Goal: Transaction & Acquisition: Book appointment/travel/reservation

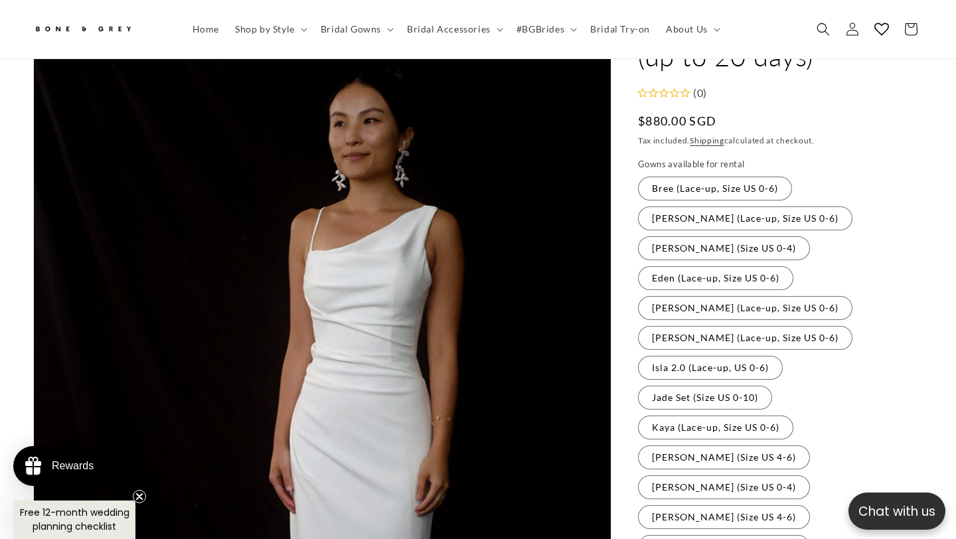
scroll to position [72, 0]
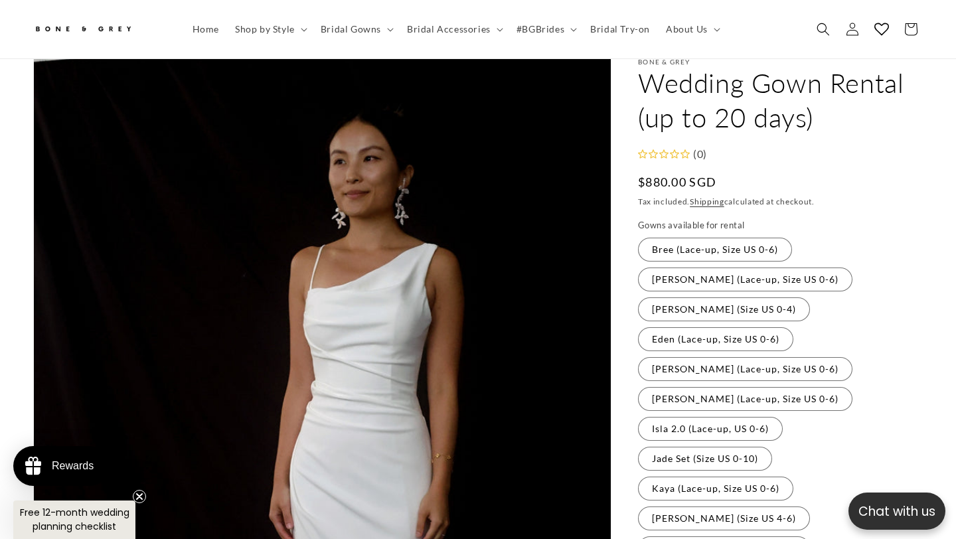
click at [703, 270] on fieldset "Gowns available for rental Bree (Lace-up, Size US 0-6) Variant sold out or unav…" at bounding box center [780, 465] width 285 height 492
click at [703, 267] on label "[PERSON_NAME] (Lace-up, Size US 0-6) Variant sold out or unavailable" at bounding box center [745, 279] width 214 height 24
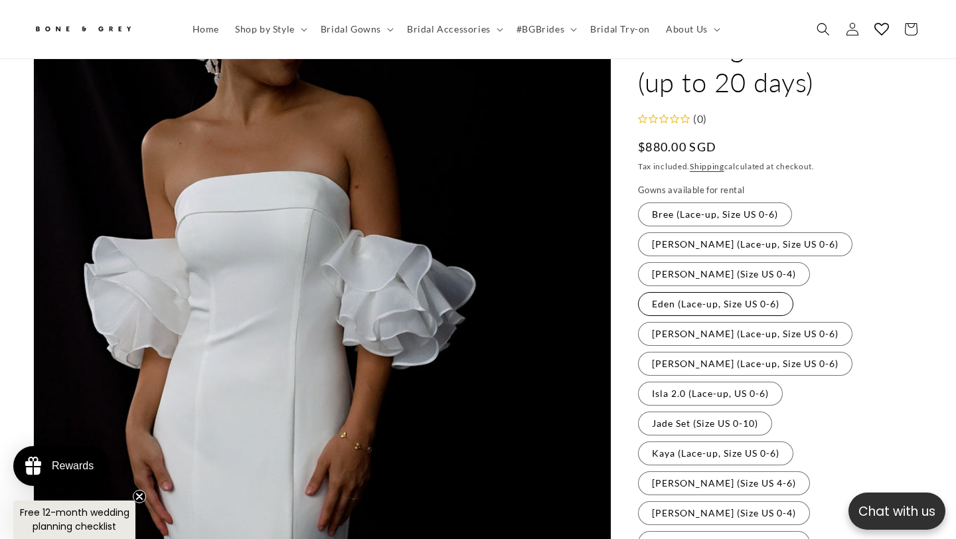
scroll to position [0, 645]
click at [697, 292] on label "Eden (Lace-up, Size US 0-6) Variant sold out or unavailable" at bounding box center [715, 304] width 155 height 24
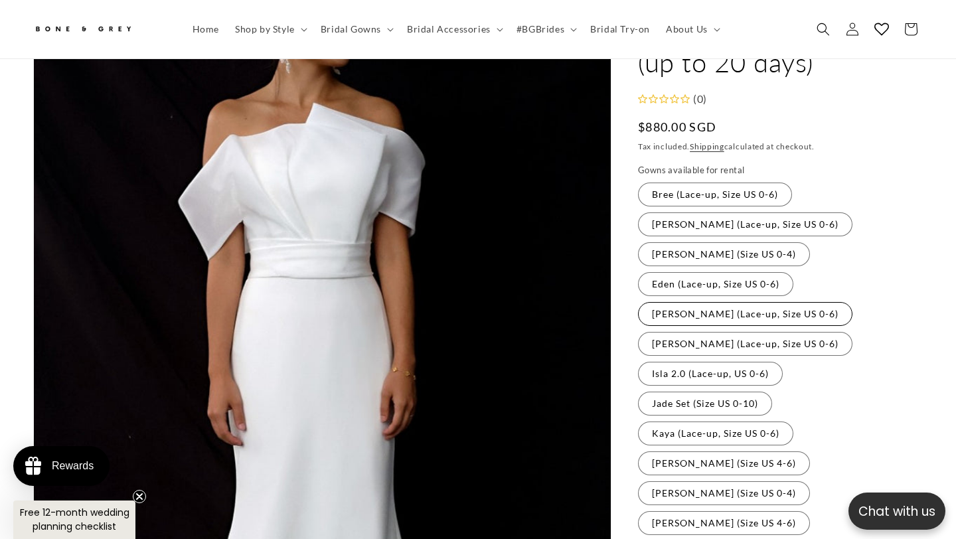
click at [697, 302] on label "[PERSON_NAME] (Lace-up, Size US 0-6) Variant sold out or unavailable" at bounding box center [745, 314] width 214 height 24
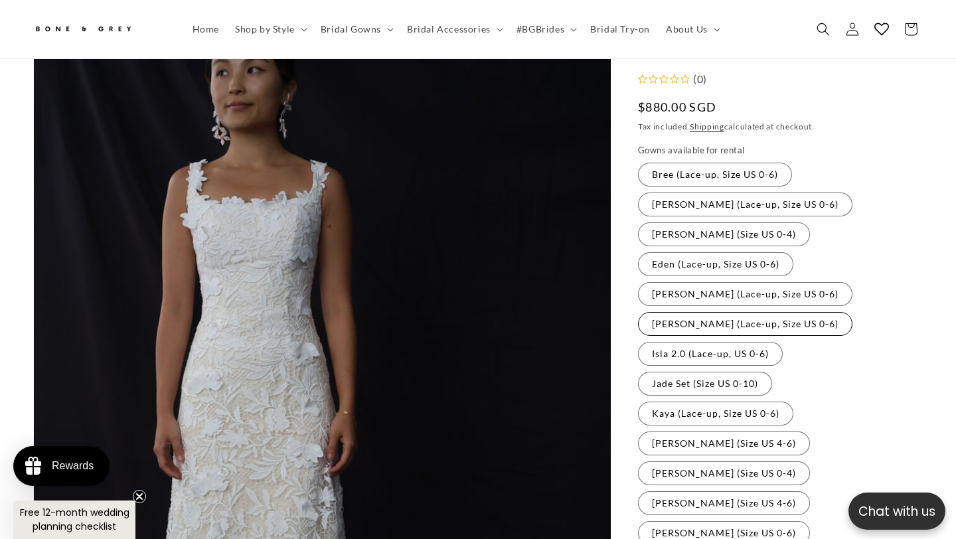
click at [697, 312] on label "[PERSON_NAME] (Lace-up, Size US 0-6) Variant sold out or unavailable" at bounding box center [745, 324] width 214 height 24
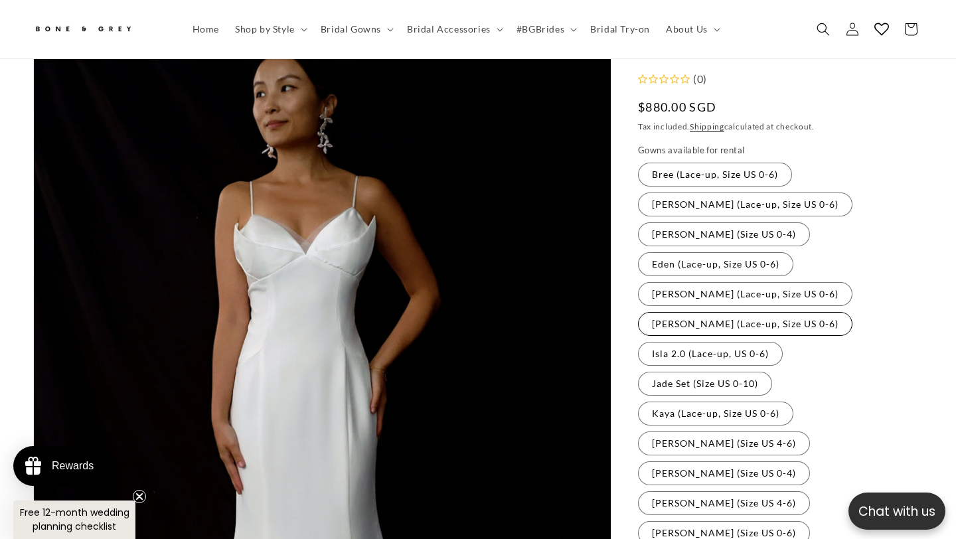
scroll to position [167, 0]
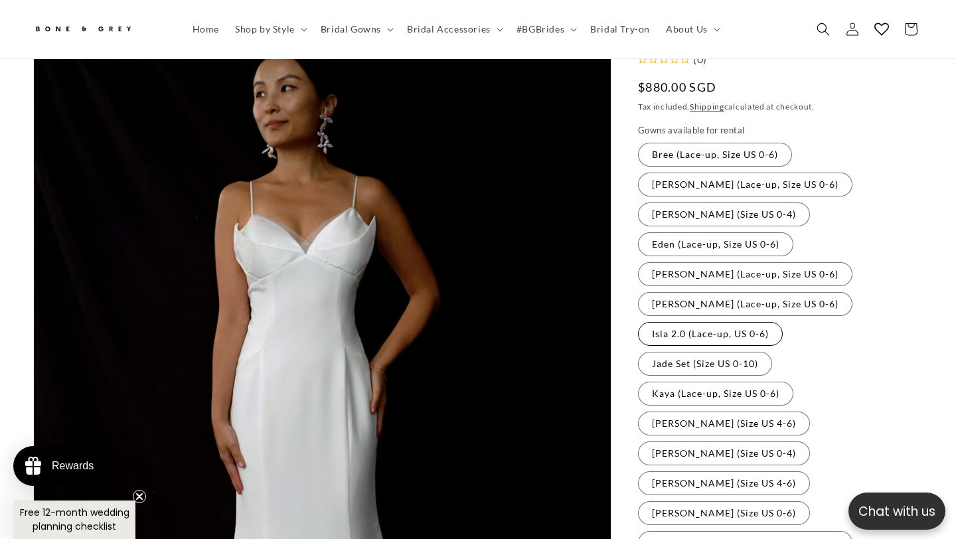
click at [691, 322] on label "Isla 2.0 (Lace-up, US 0-6) Variant sold out or unavailable" at bounding box center [710, 334] width 145 height 24
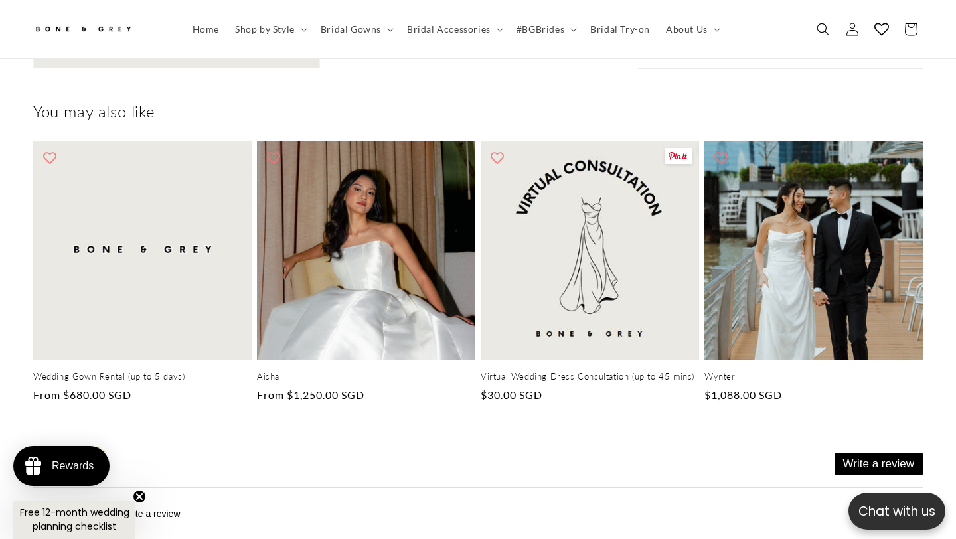
scroll to position [1665, 0]
